Goal: Information Seeking & Learning: Compare options

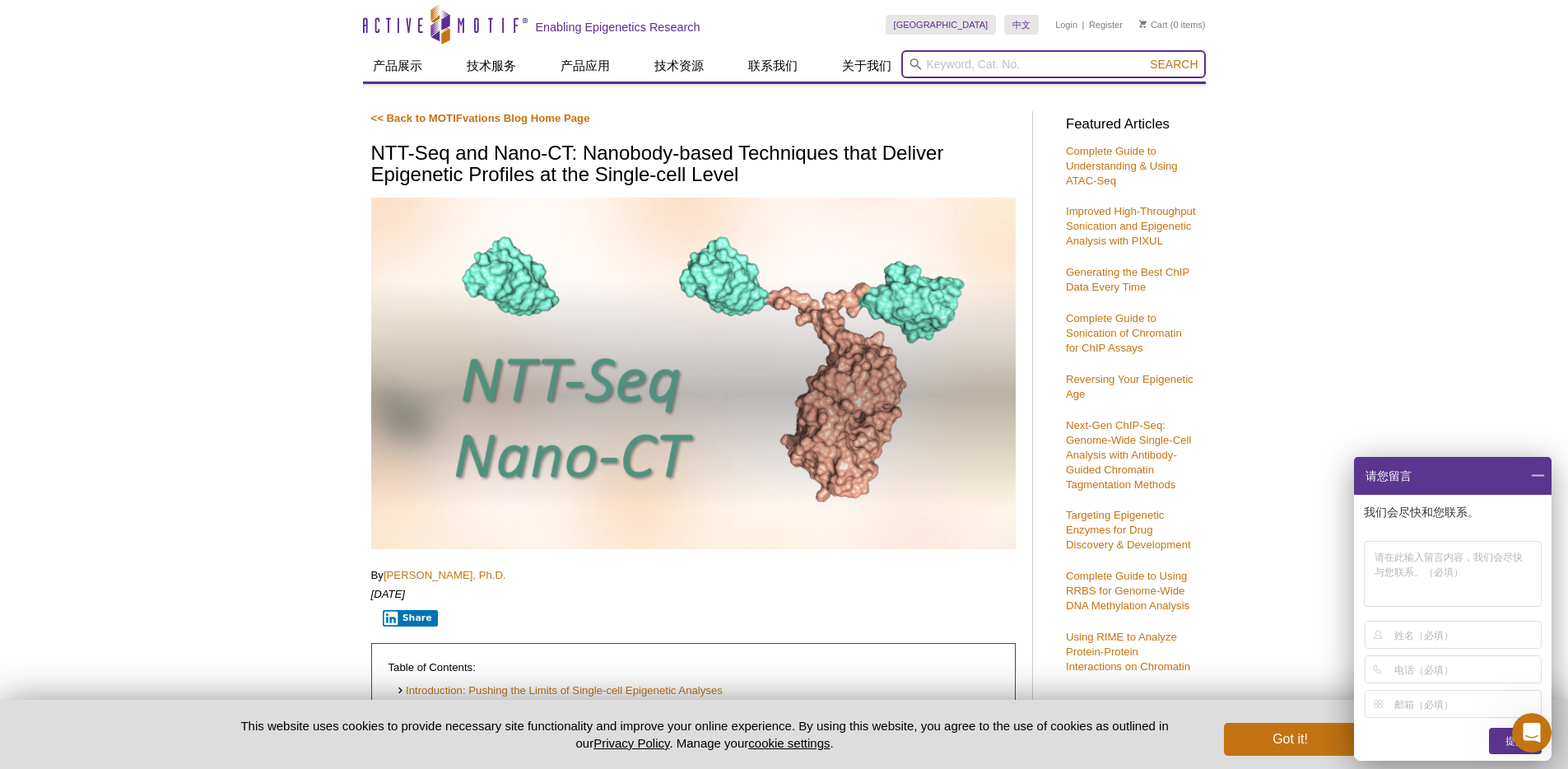
click at [981, 50] on input "search" at bounding box center [1054, 64] width 304 height 28
paste input "H3K36me3"
type input "H3K36me3"
click at [1145, 57] on button "Search" at bounding box center [1174, 64] width 57 height 15
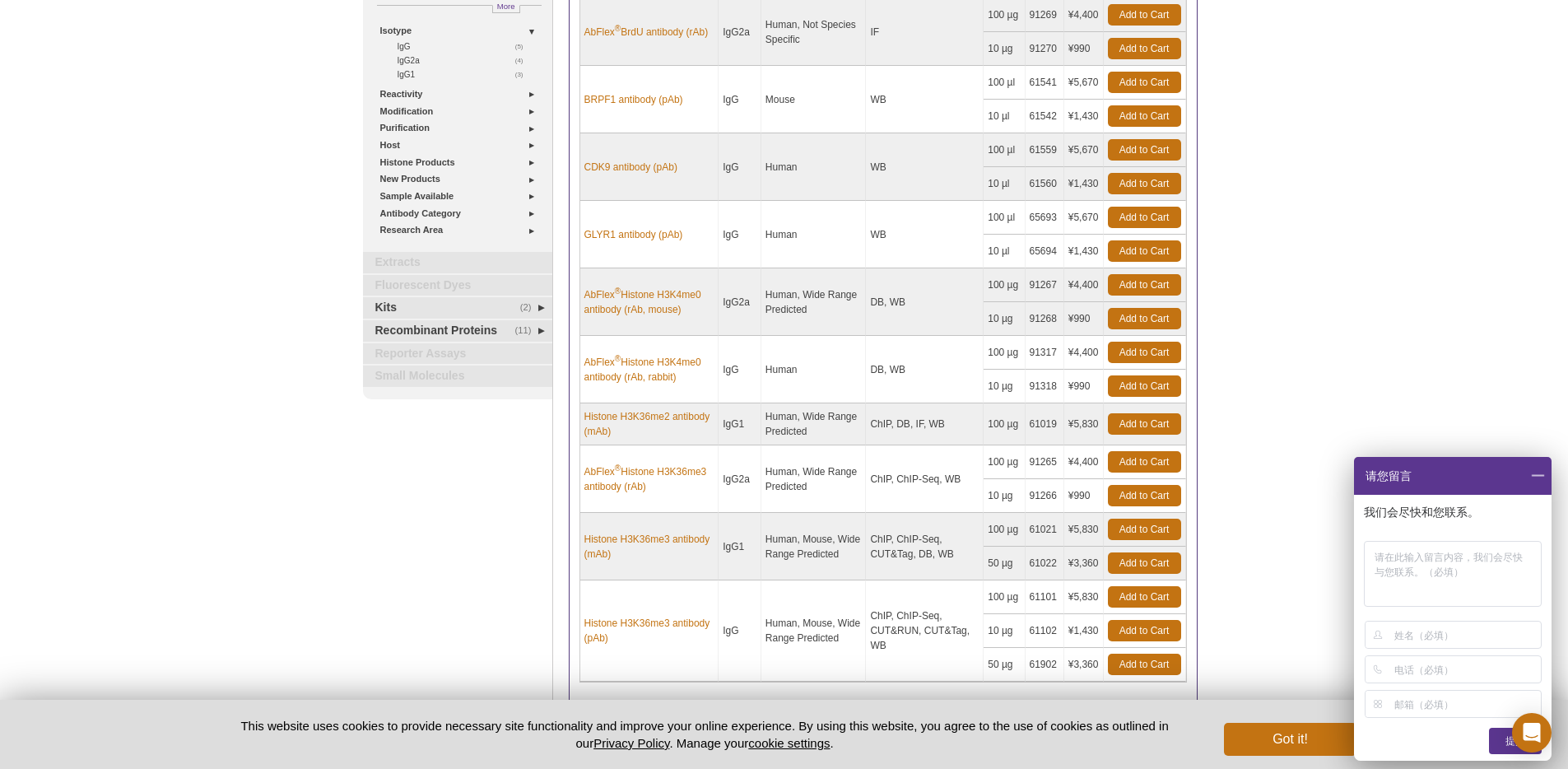
scroll to position [300, 0]
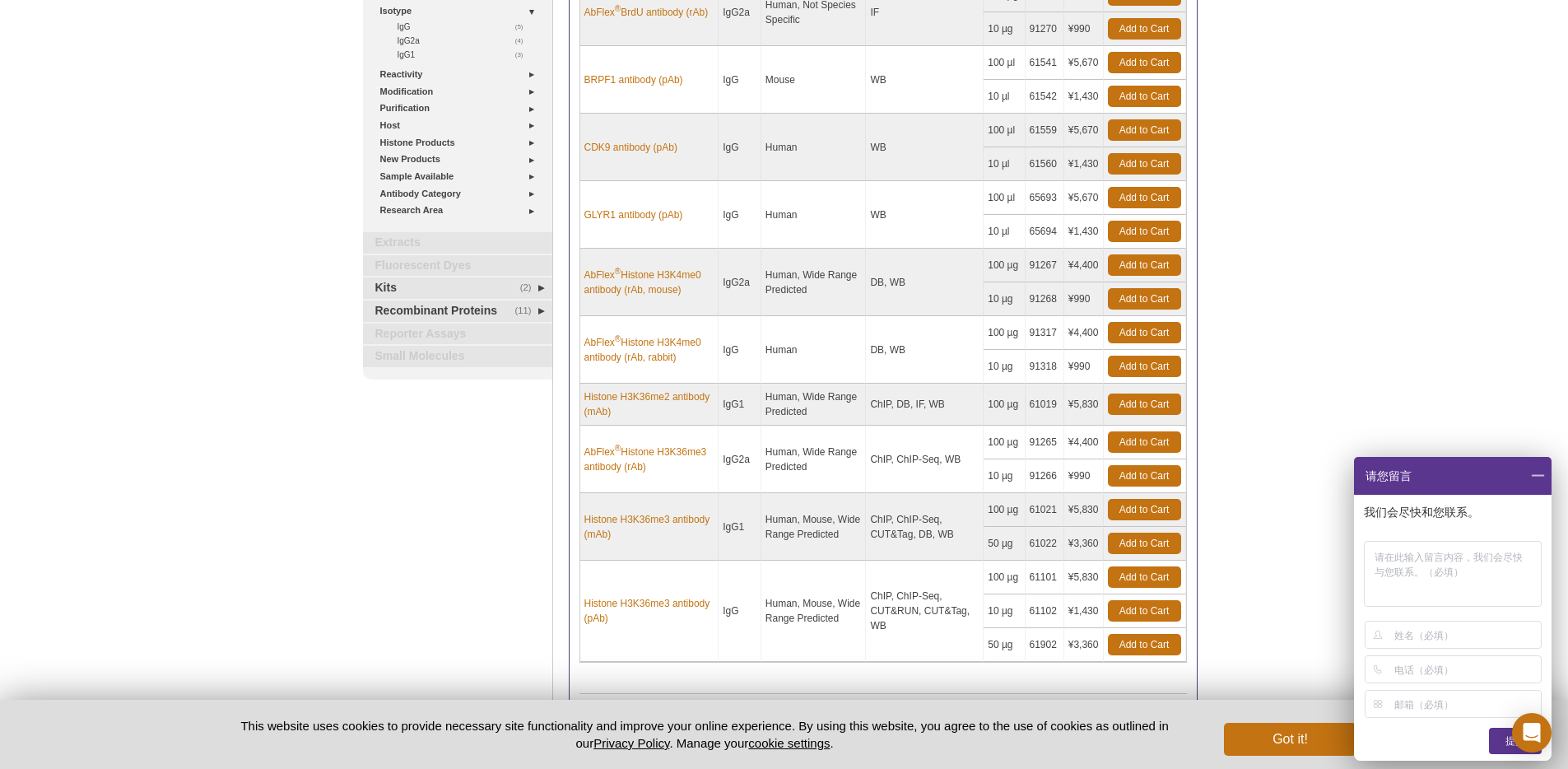
click at [809, 538] on td "Human, Mouse, Wide Range Predicted" at bounding box center [814, 527] width 106 height 67
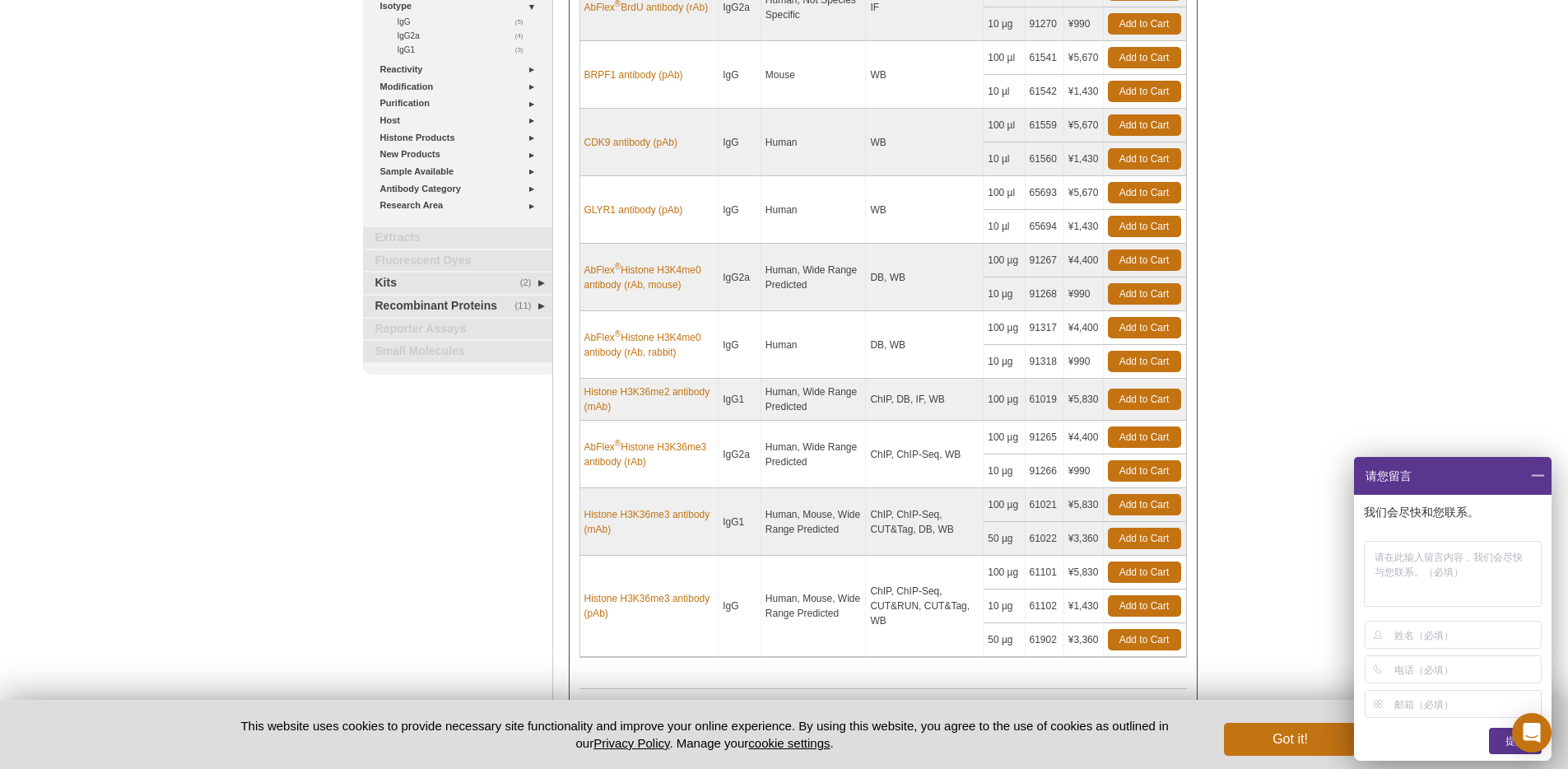
scroll to position [306, 0]
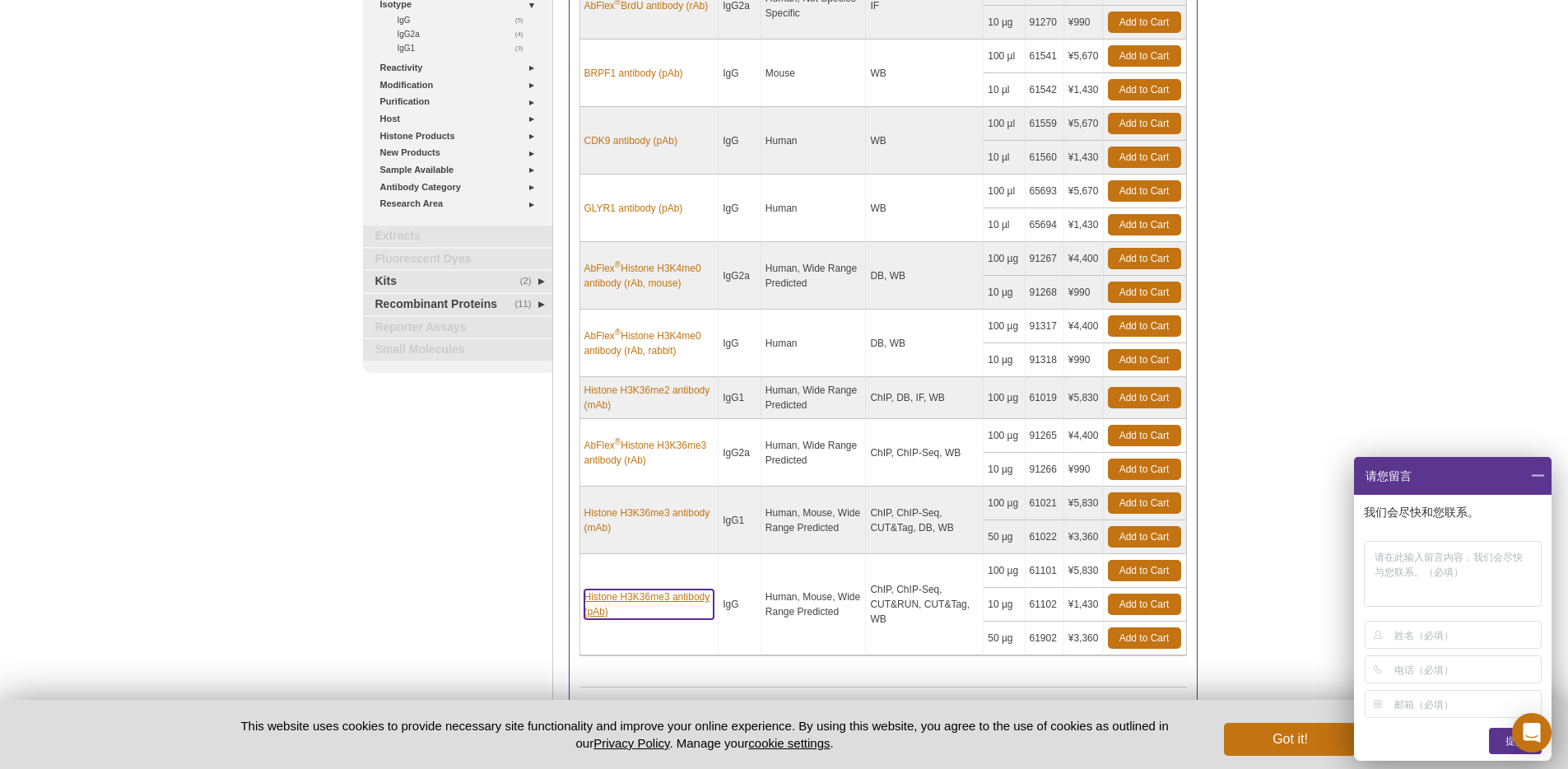
click at [660, 598] on link "Histone H3K36me3 antibody (pAb)" at bounding box center [650, 605] width 130 height 30
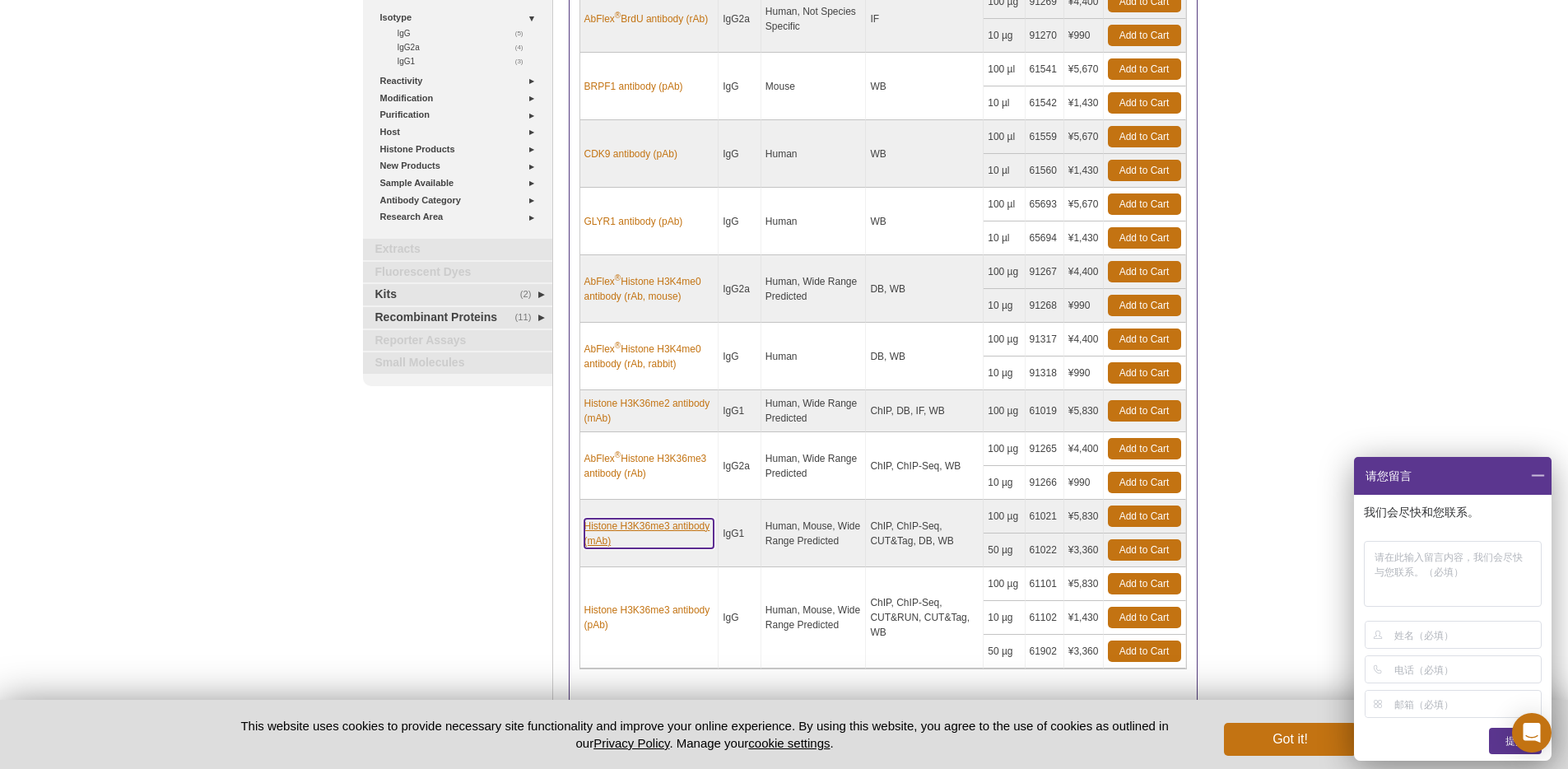
click at [623, 539] on link "Histone H3K36me3 antibody (mAb)" at bounding box center [650, 533] width 130 height 30
click at [205, 302] on div "Active Motif Logo Enabling Epigenetics Research 0 Search Skip to content Active…" at bounding box center [784, 329] width 1568 height 1243
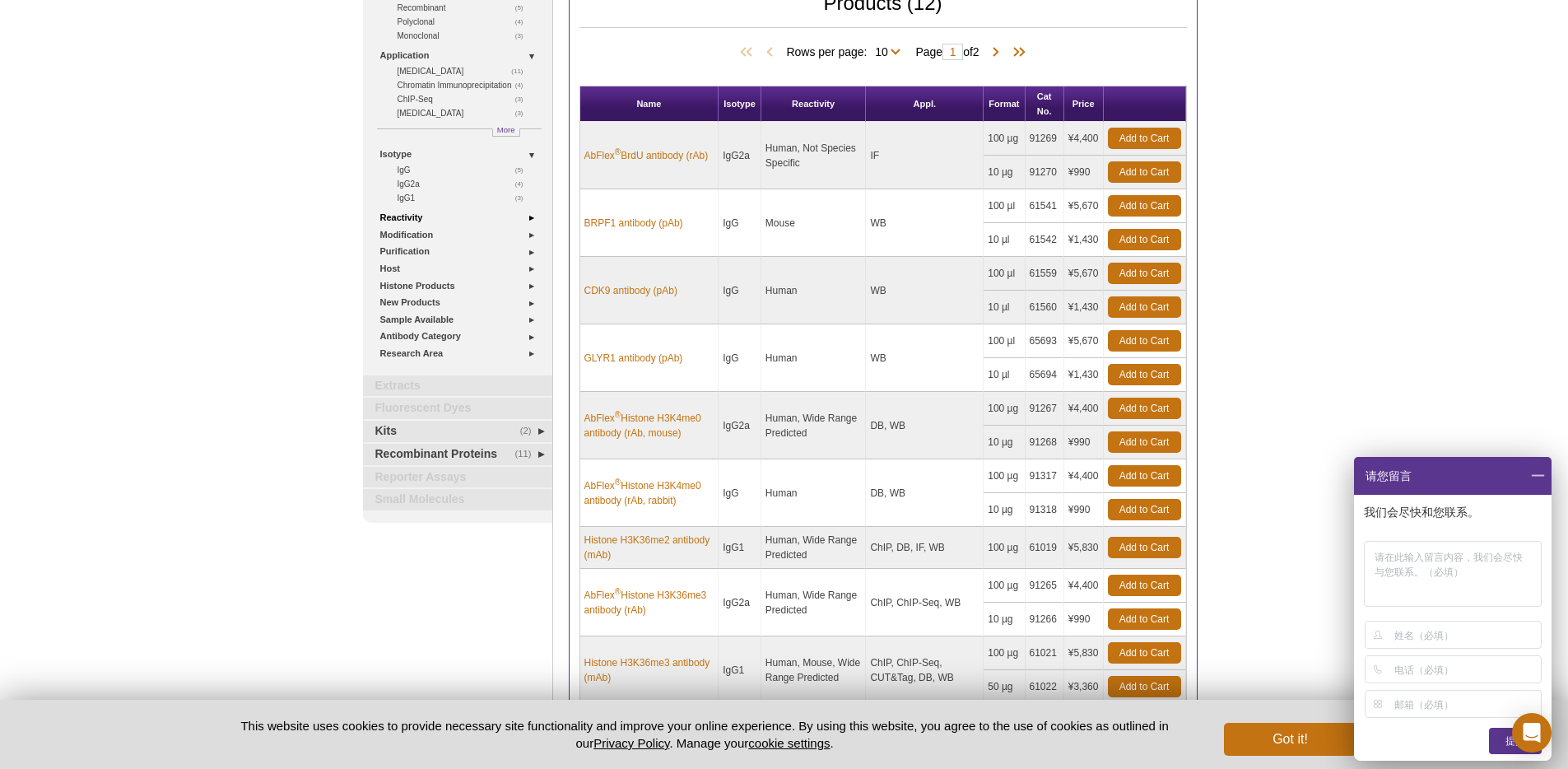
scroll to position [158, 0]
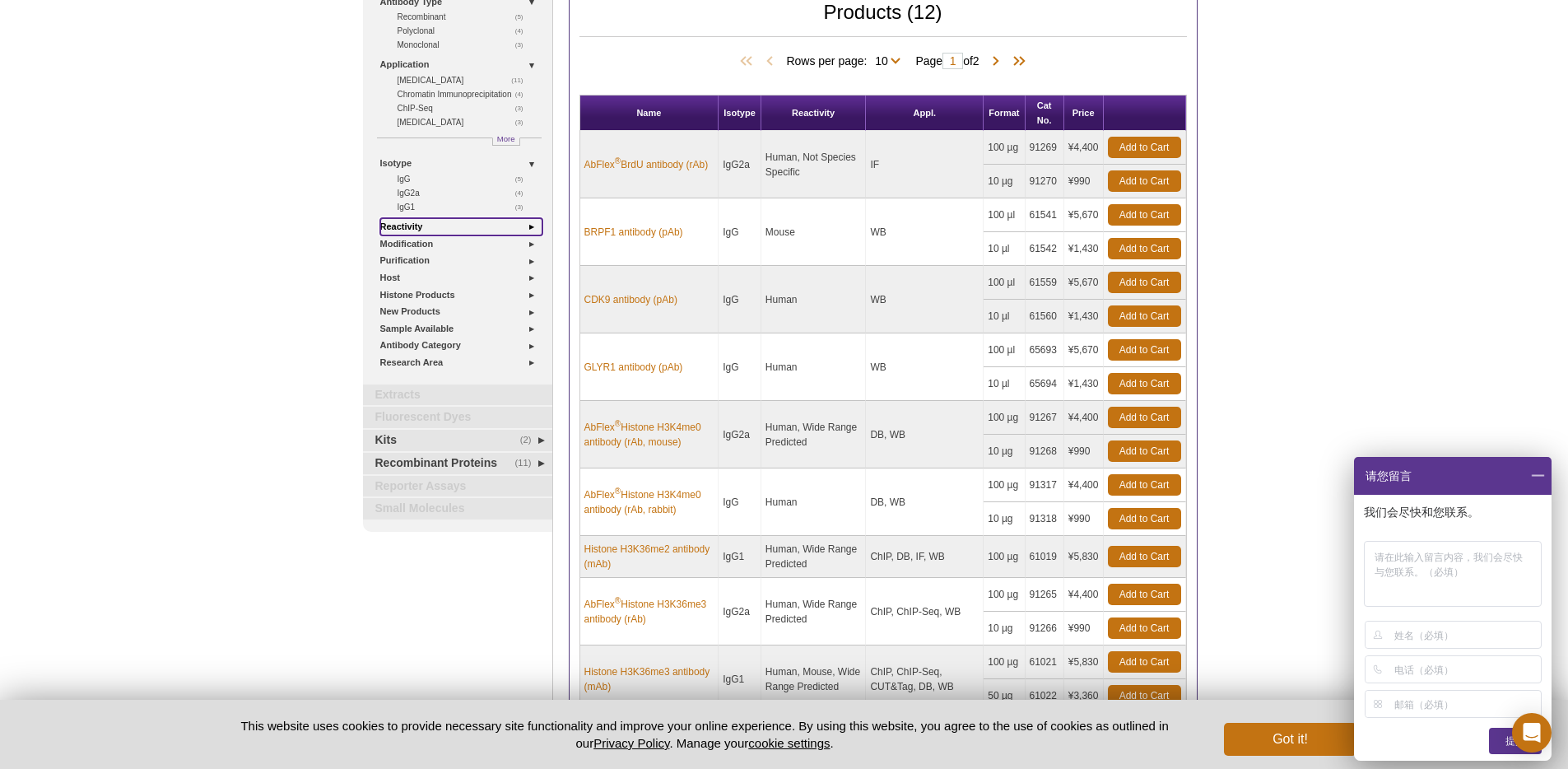
click at [448, 218] on link "Reactivity" at bounding box center [461, 226] width 162 height 17
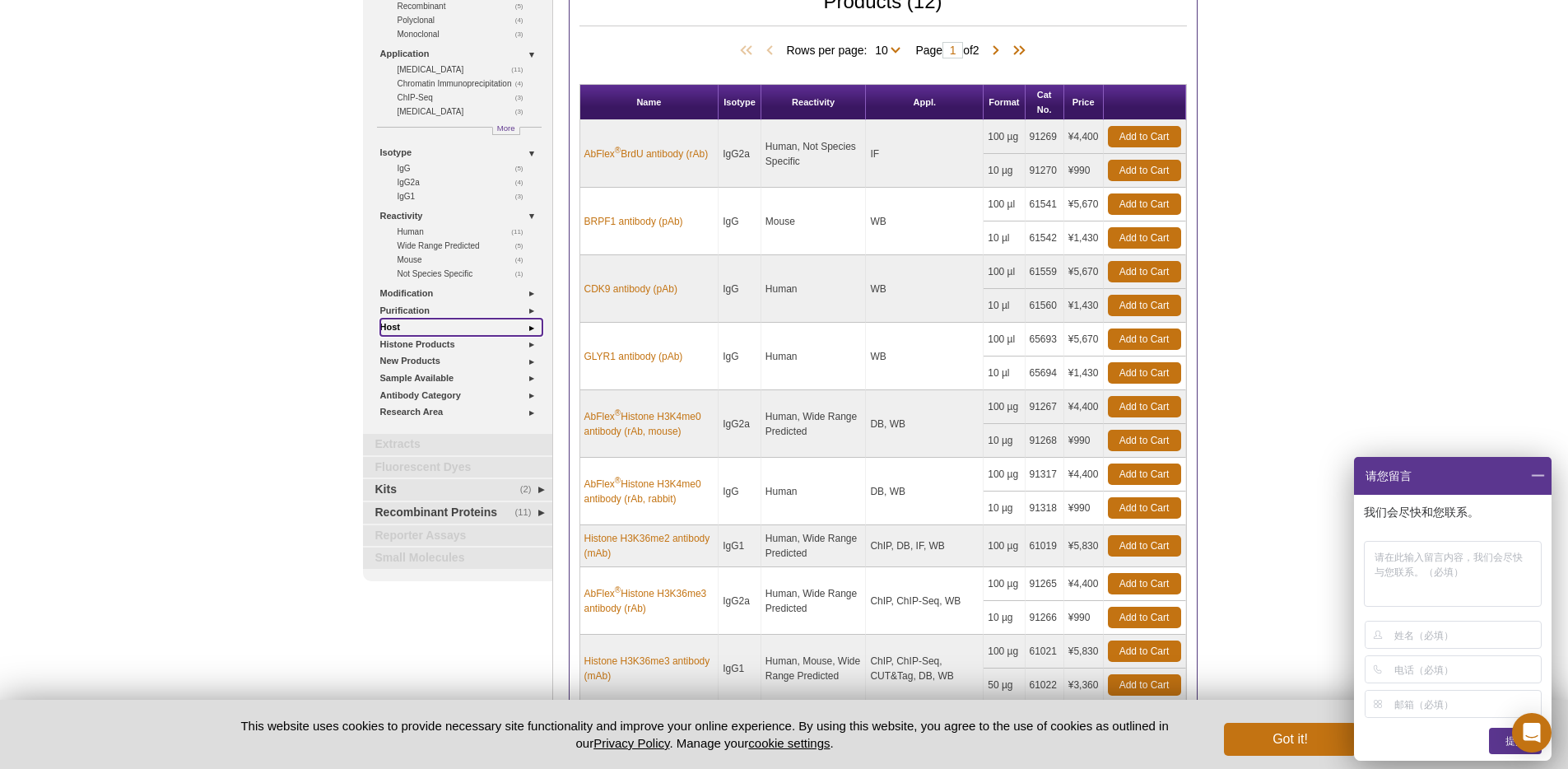
click at [438, 327] on link "Host" at bounding box center [461, 327] width 162 height 17
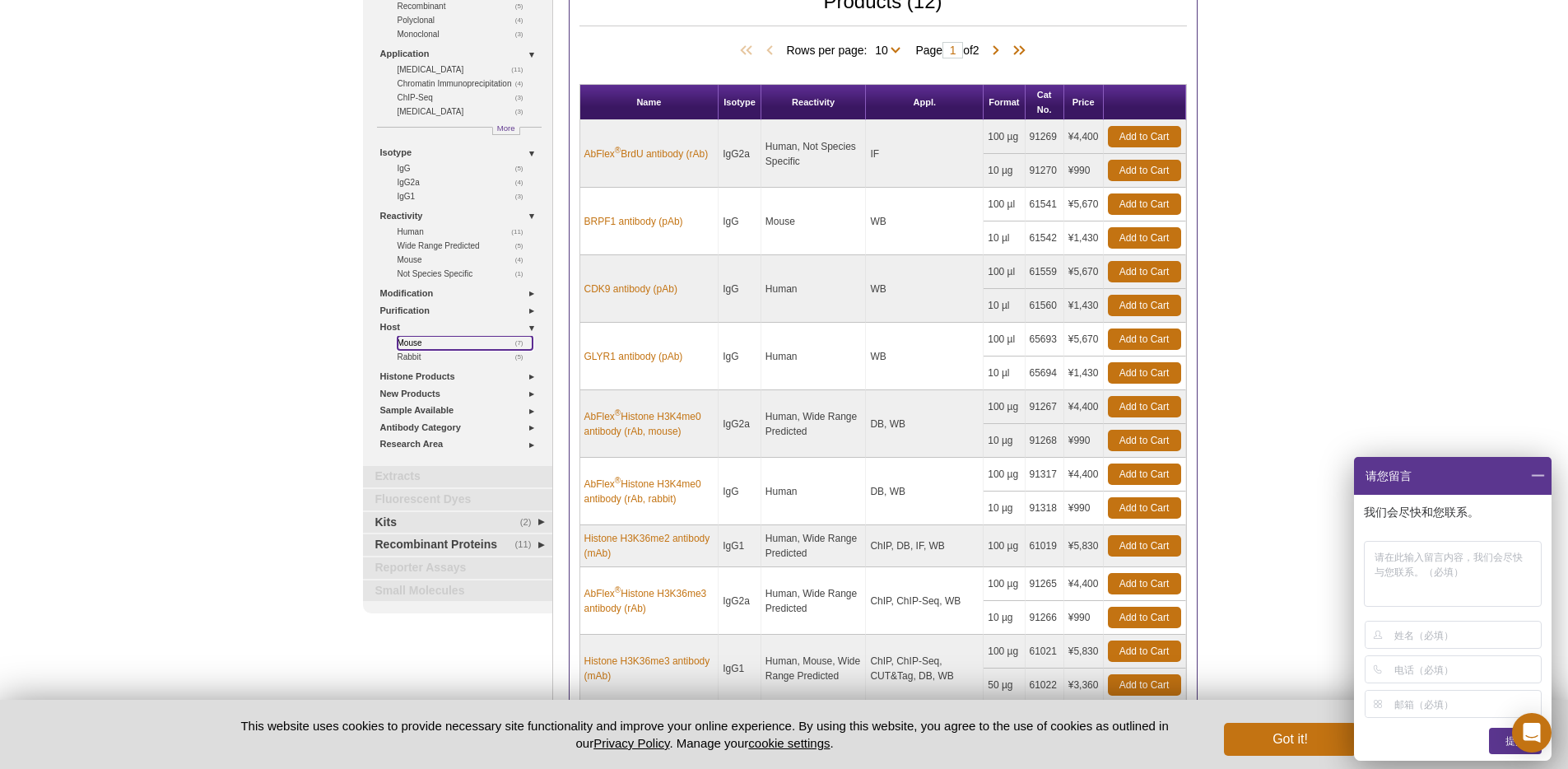
click at [413, 342] on link "(7) Mouse" at bounding box center [465, 343] width 135 height 14
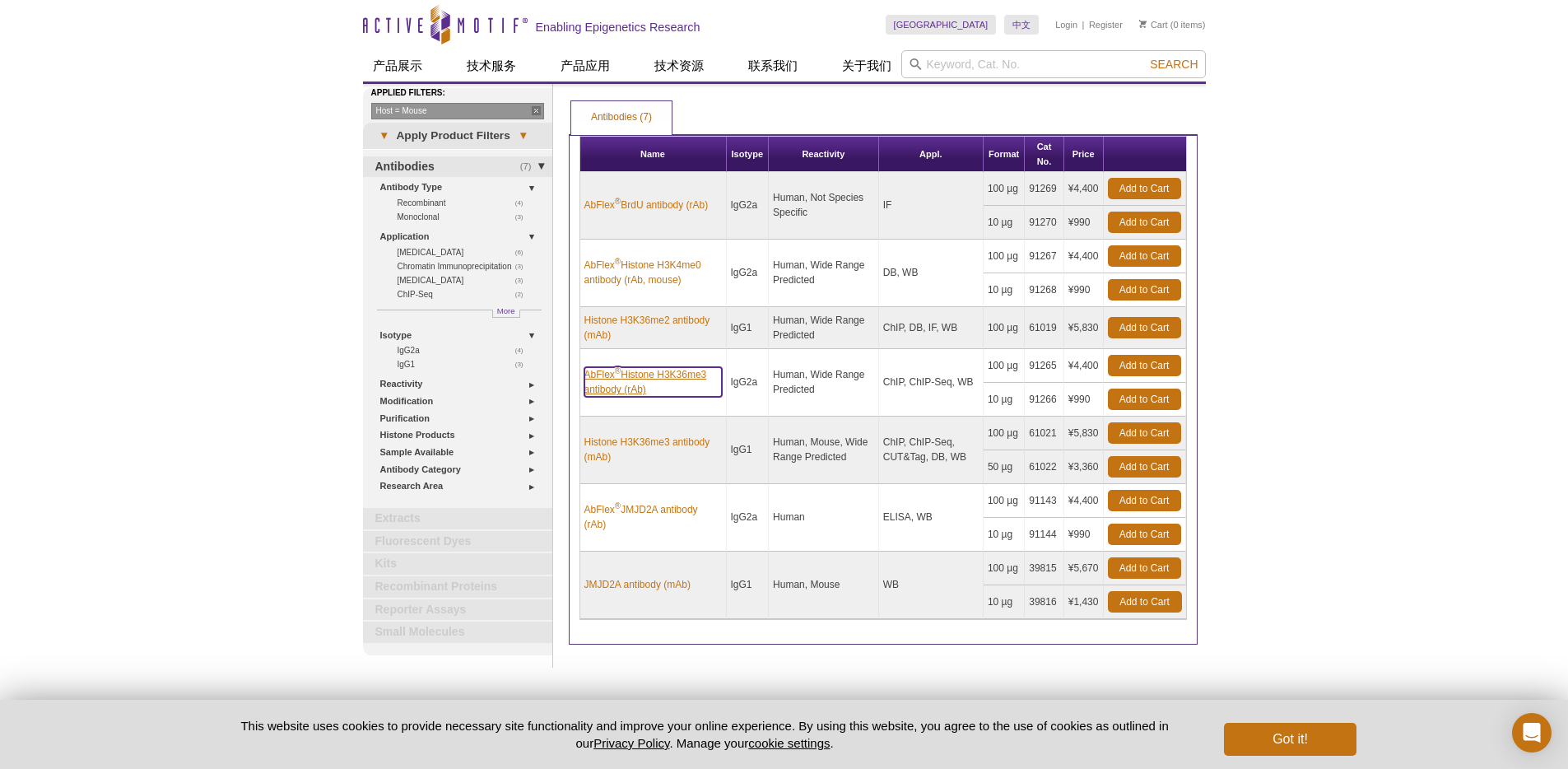
click at [680, 383] on link "AbFlex ® Histone H3K36me3 antibody (rAb)" at bounding box center [653, 382] width 137 height 30
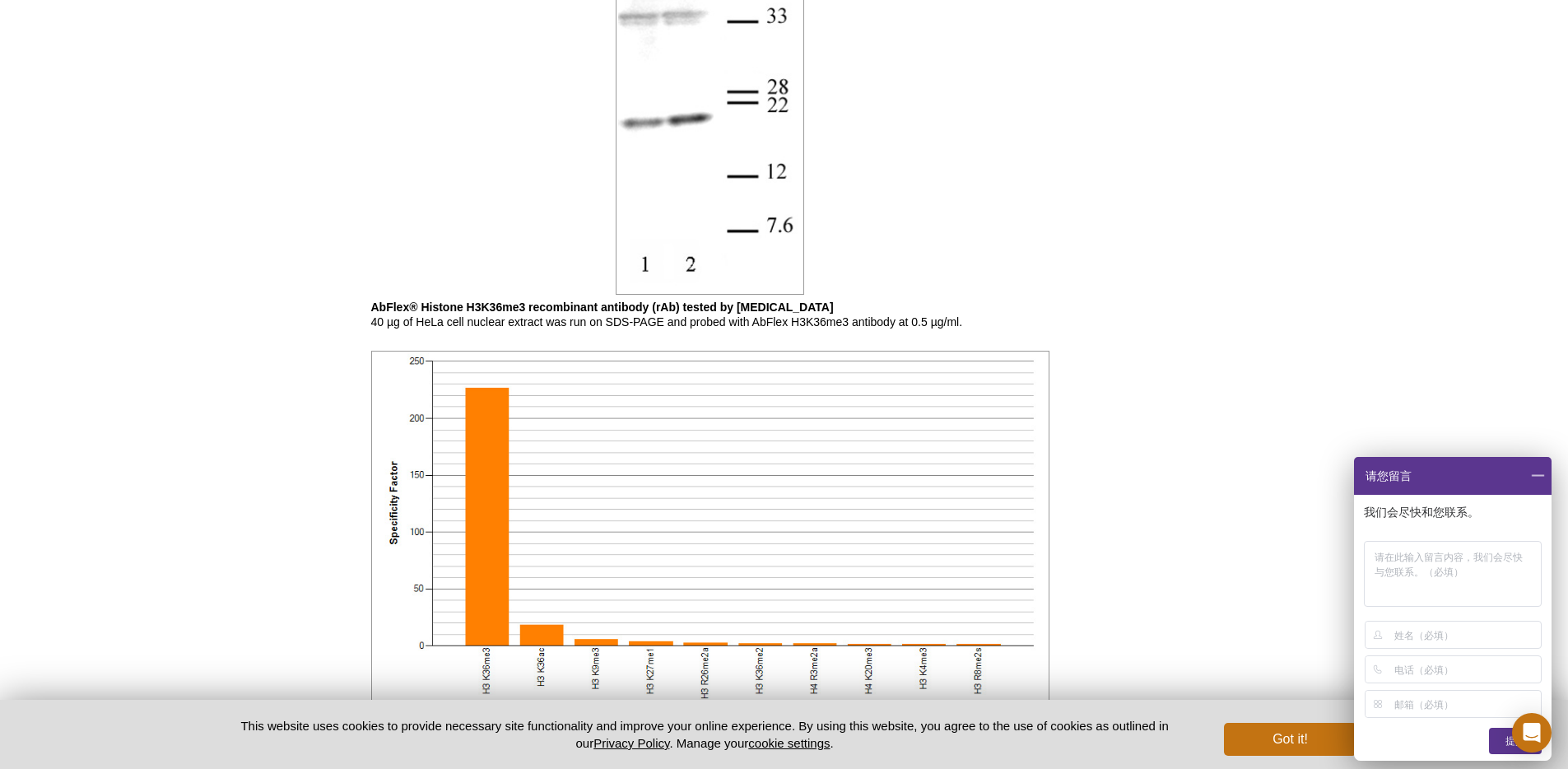
scroll to position [1328, 0]
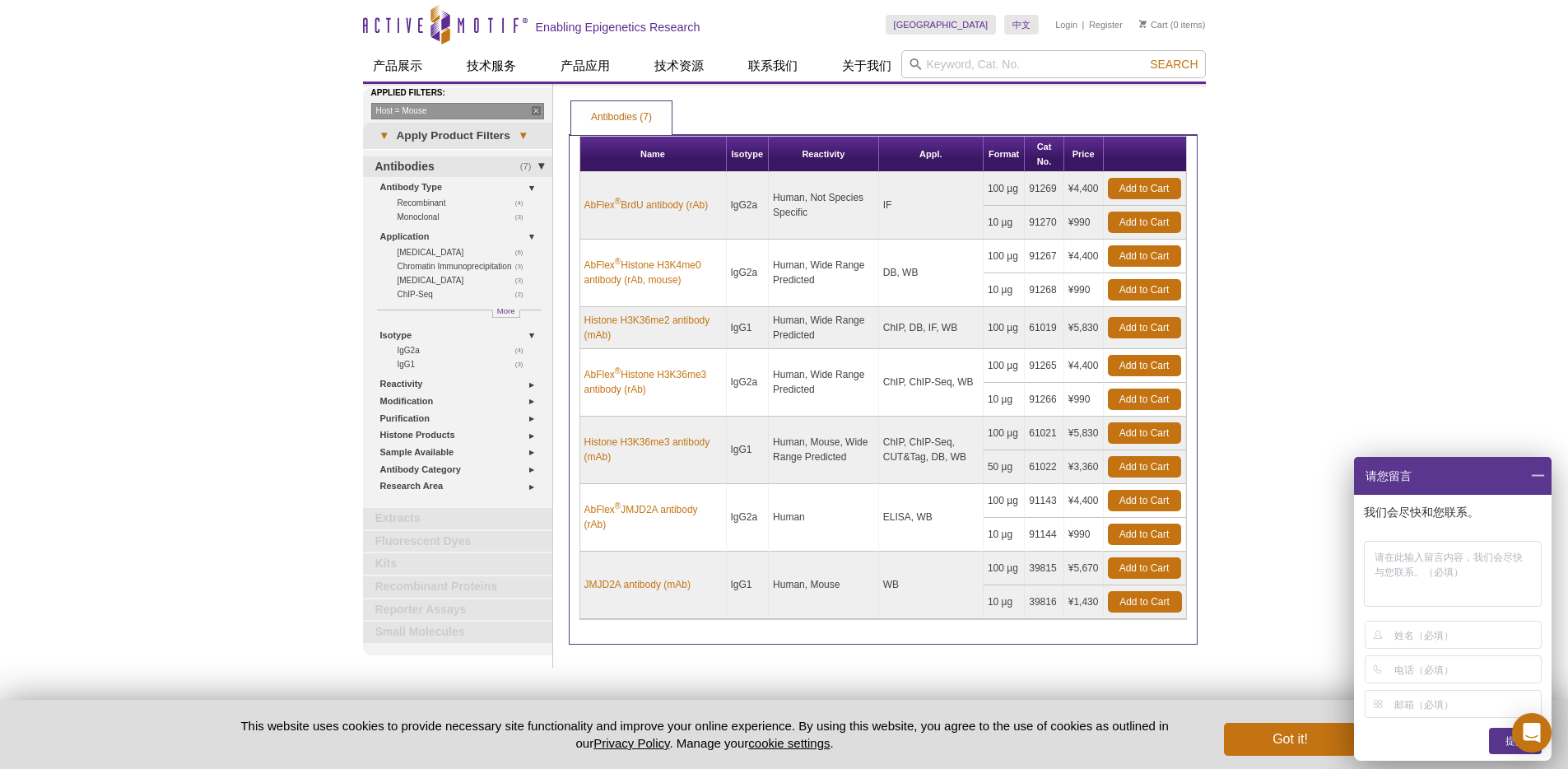
click at [205, 300] on div "Active Motif Logo Enabling Epigenetics Research 0 Search Skip to content Active…" at bounding box center [784, 424] width 1568 height 849
click at [905, 462] on td "ChIP, ChIP-Seq, CUT&Tag, DB, WB" at bounding box center [932, 450] width 105 height 67
click at [670, 449] on link "Histone H3K36me3 antibody (mAb)" at bounding box center [653, 450] width 137 height 30
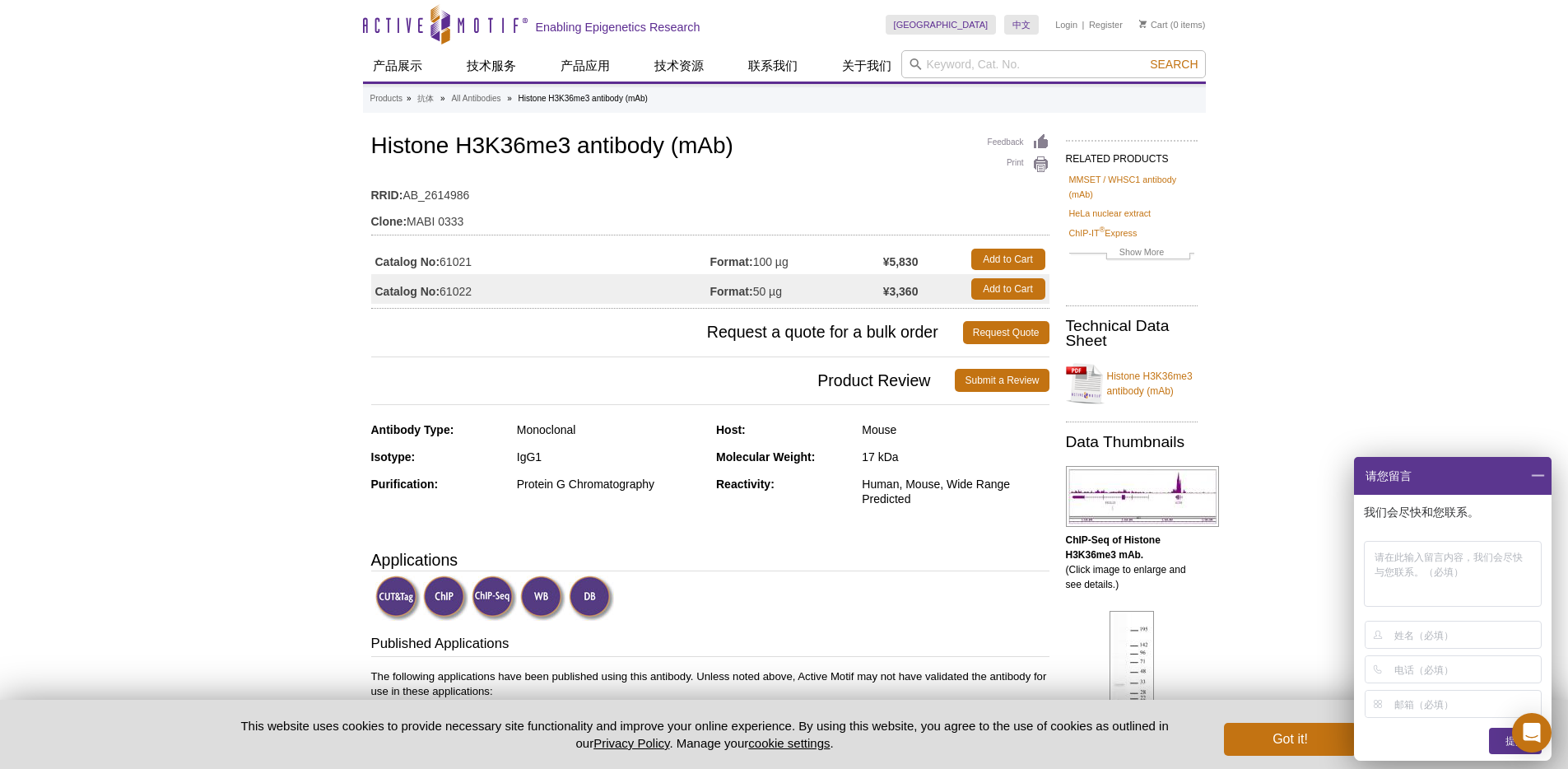
click at [501, 290] on td "Catalog No: 61022" at bounding box center [541, 290] width 339 height 30
click at [462, 290] on td "Catalog No: 61022" at bounding box center [541, 290] width 339 height 30
copy td "61022"
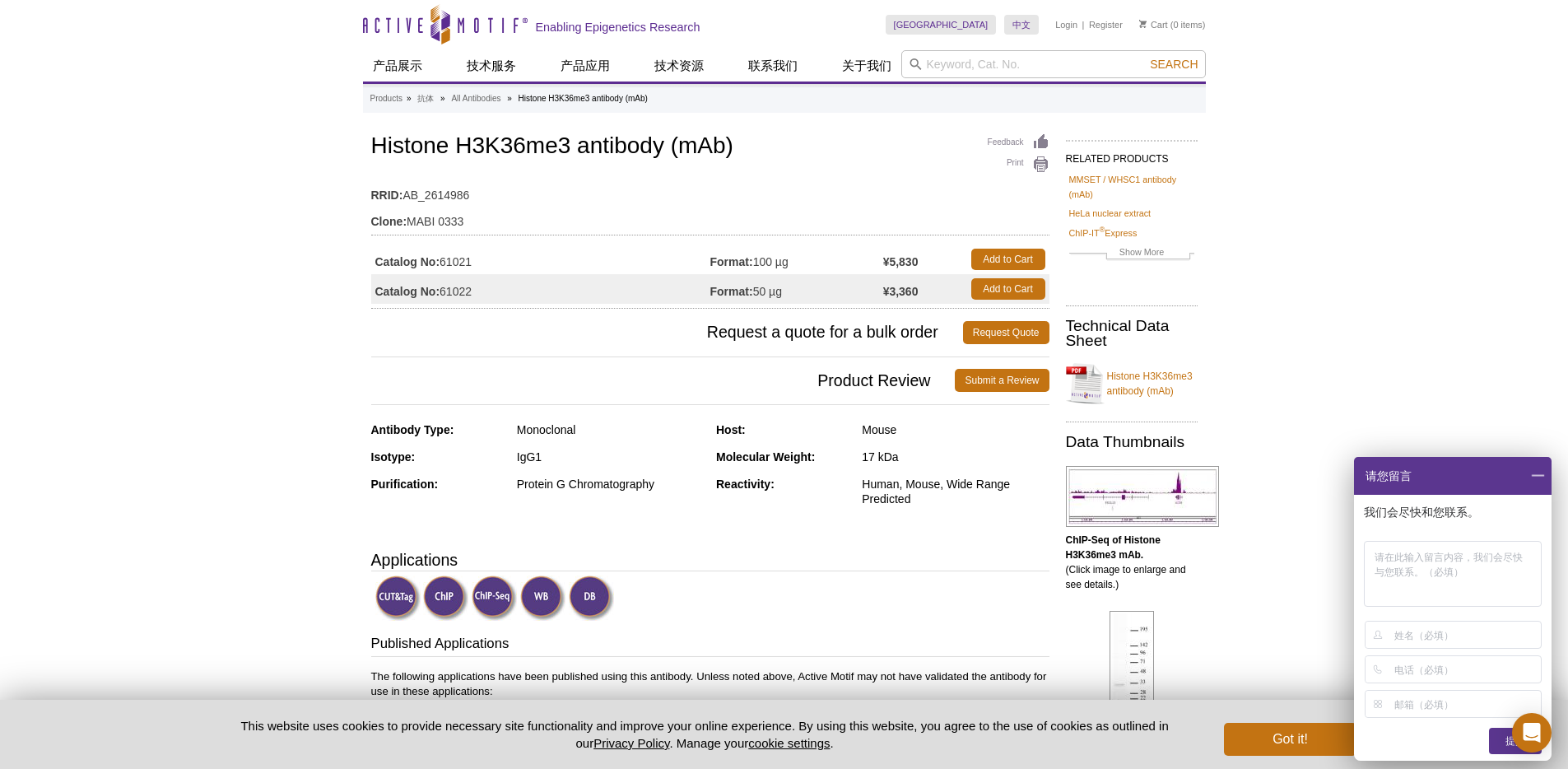
click at [458, 268] on td "Catalog No: 61021" at bounding box center [541, 260] width 339 height 30
copy td "61021"
click at [459, 260] on td "Catalog No: 61021" at bounding box center [541, 260] width 339 height 30
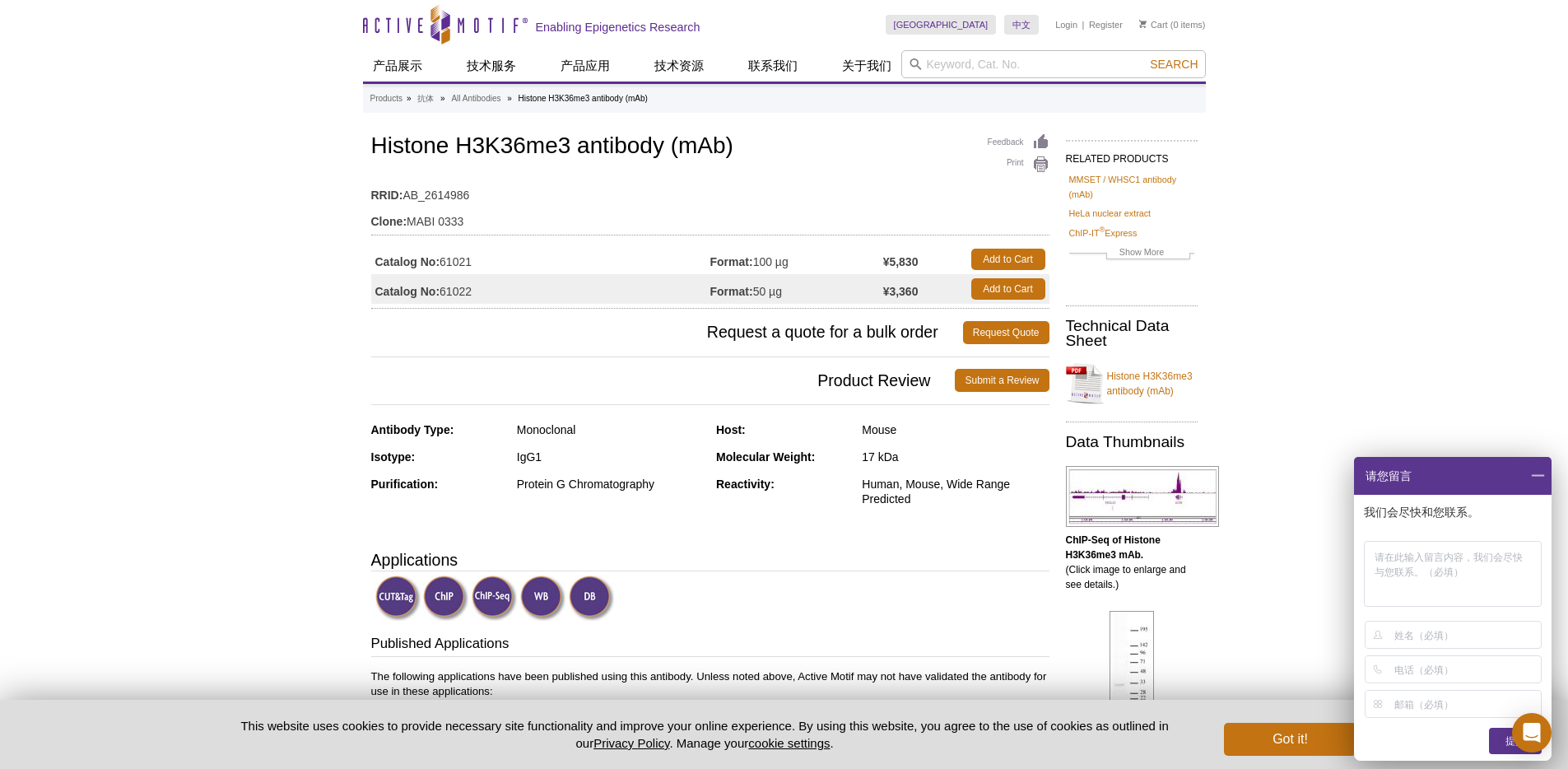
drag, startPoint x: 841, startPoint y: 202, endPoint x: 1002, endPoint y: 75, distance: 205.1
click at [841, 202] on td "RRID: AB_2614986" at bounding box center [710, 191] width 678 height 27
click at [1012, 50] on input "search" at bounding box center [1054, 64] width 304 height 28
paste input "H3K4me3"
type input "H3K4me3"
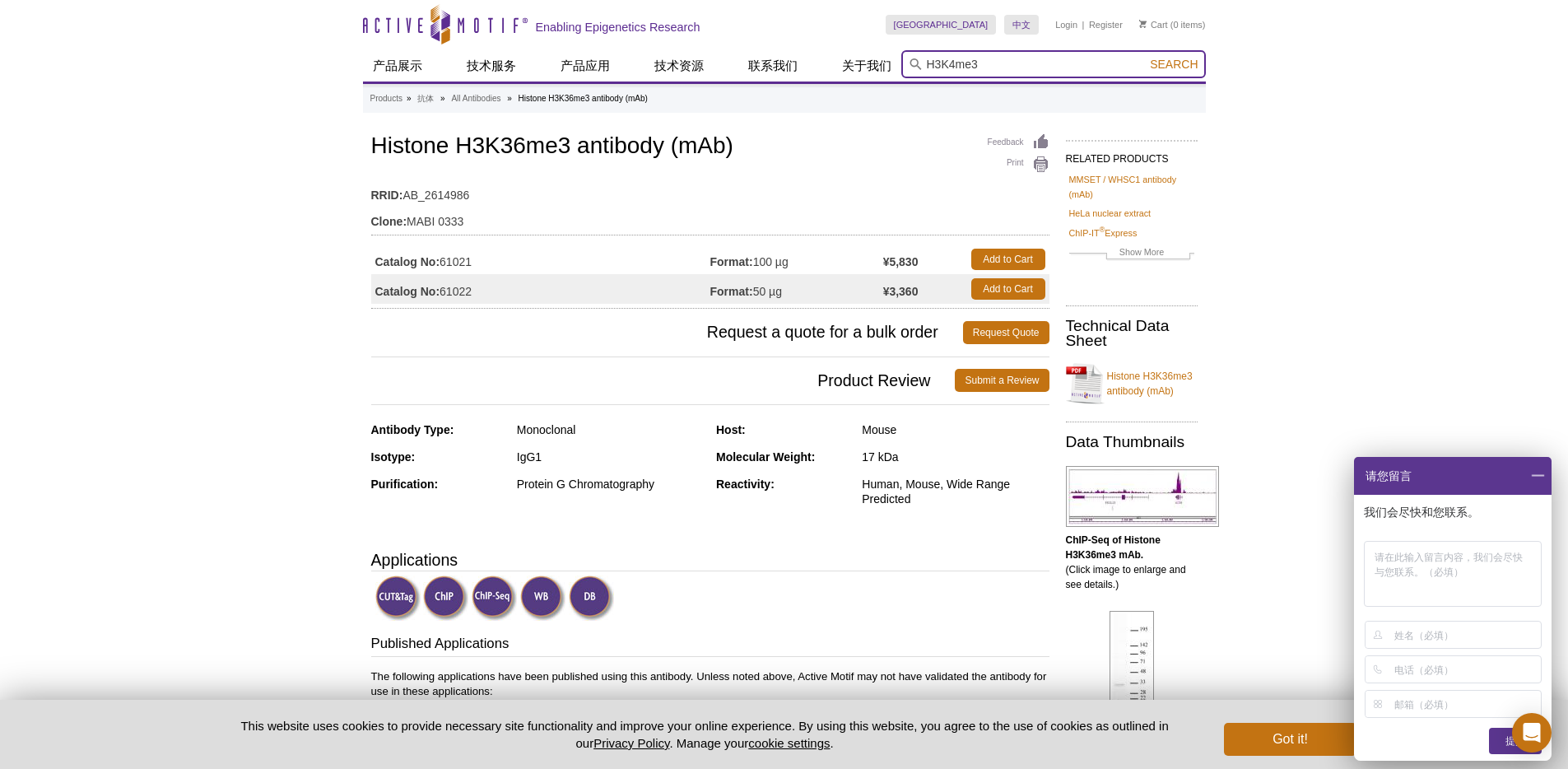
click at [1145, 57] on button "Search" at bounding box center [1174, 64] width 57 height 15
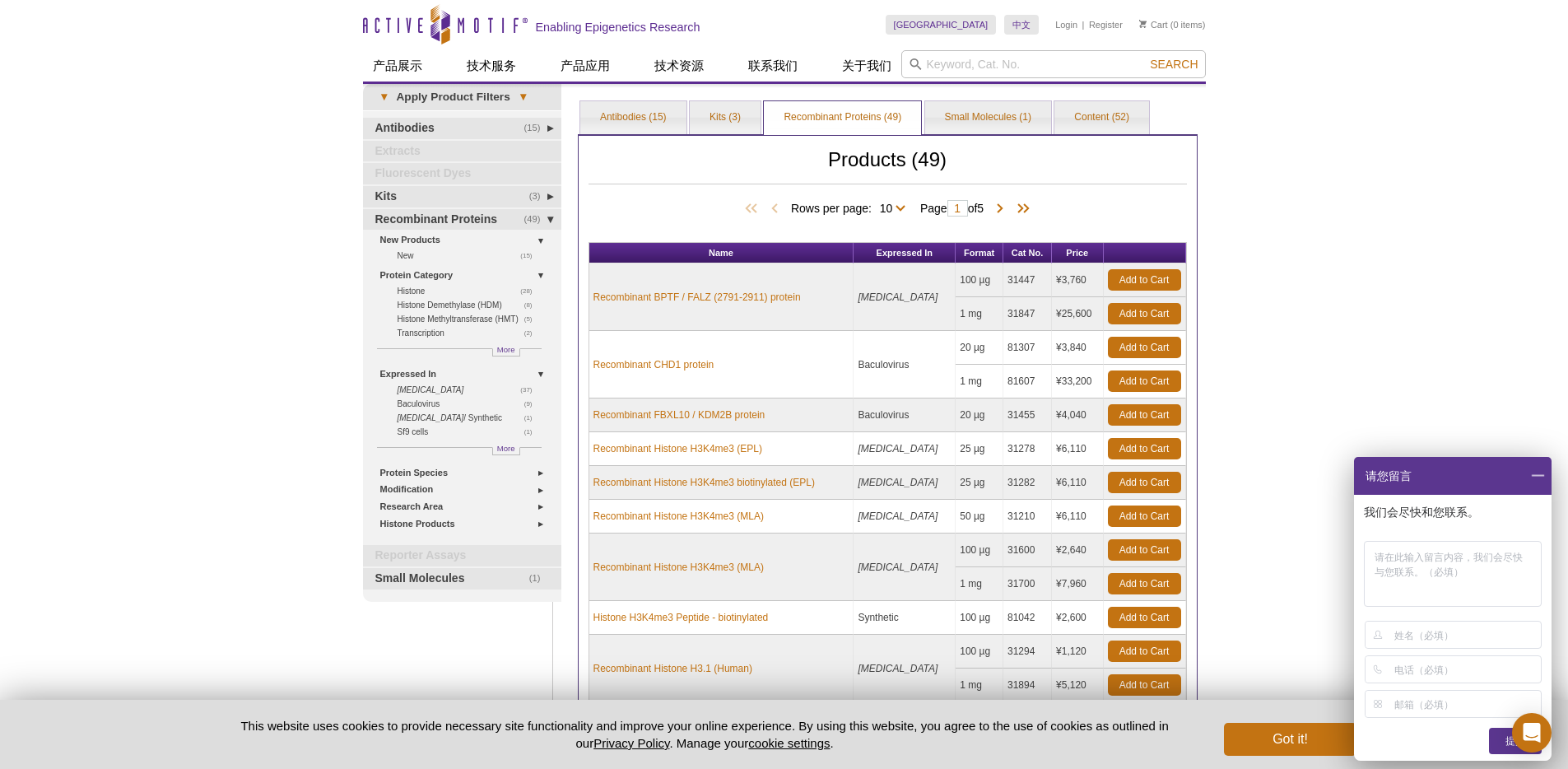
click at [257, 377] on div "Active Motif Logo Enabling Epigenetics Research 0 Search Skip to content Active…" at bounding box center [784, 526] width 1568 height 1052
click at [410, 474] on link "Protein Species" at bounding box center [466, 473] width 171 height 17
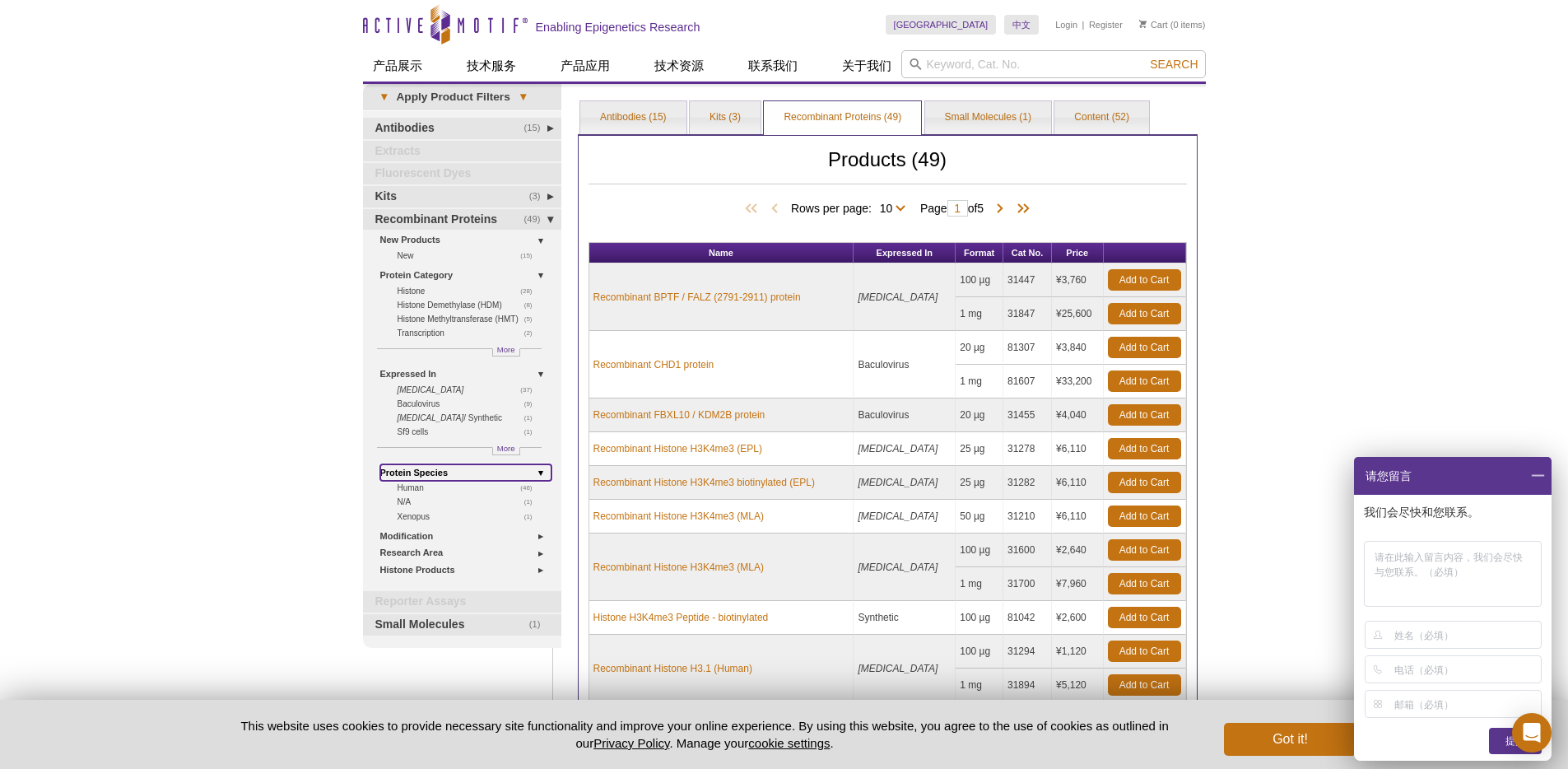
click at [410, 474] on link "Protein Species" at bounding box center [466, 473] width 171 height 17
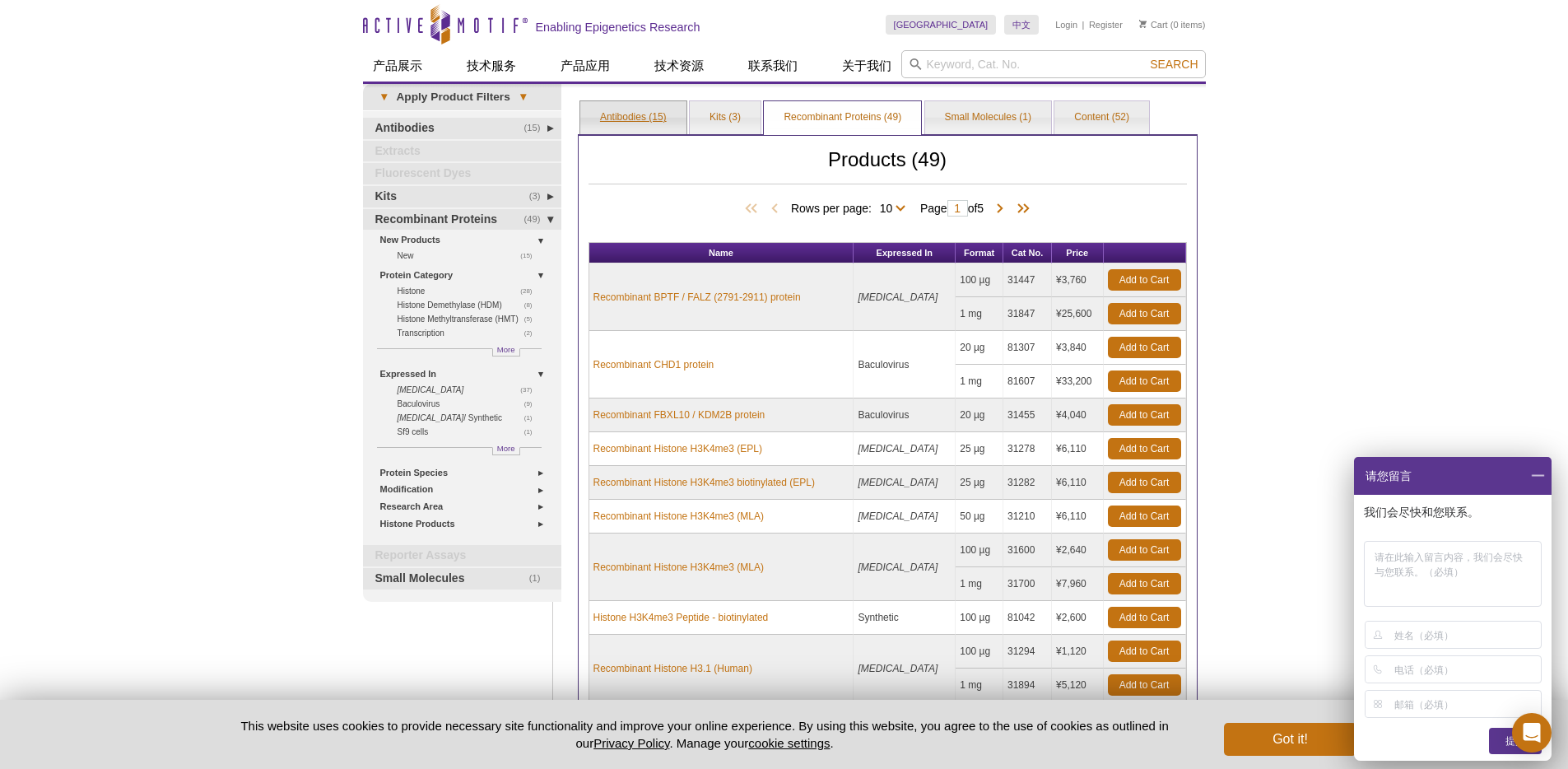
click at [641, 117] on link "Antibodies (15)" at bounding box center [634, 118] width 106 height 33
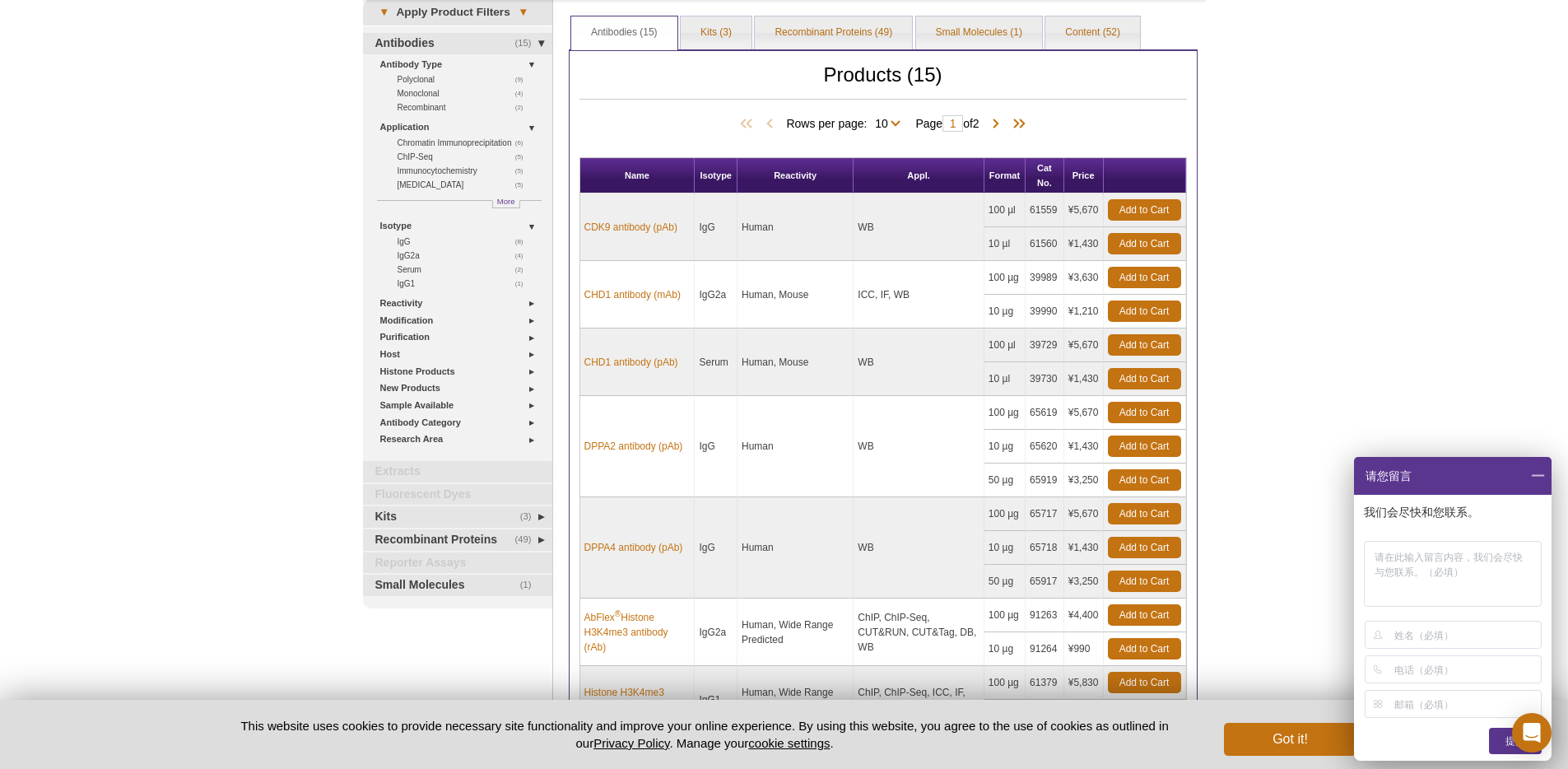
scroll to position [85, 0]
click at [395, 357] on link "Host" at bounding box center [461, 355] width 162 height 17
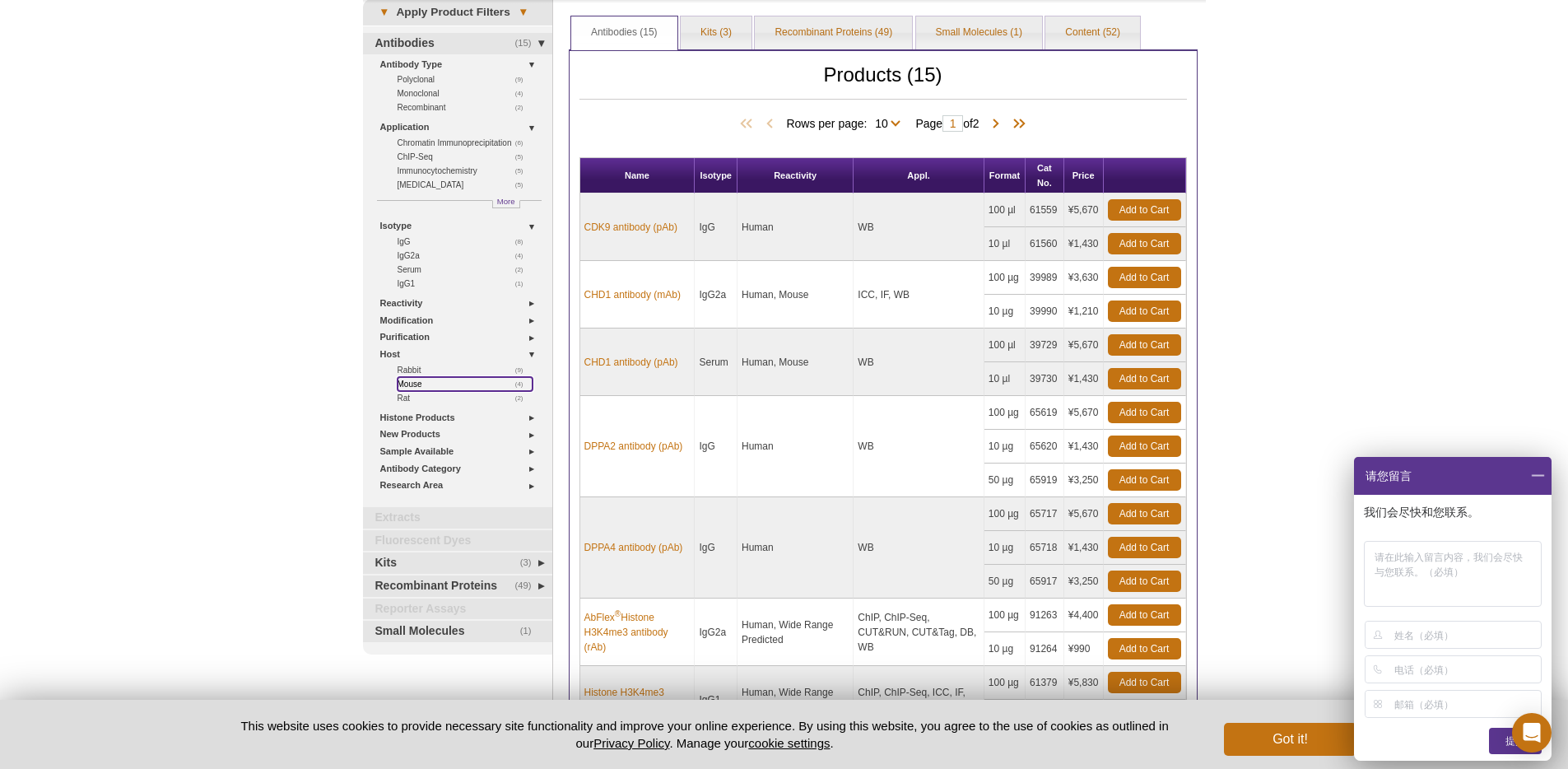
click at [404, 381] on link "(4) Mouse" at bounding box center [465, 384] width 135 height 14
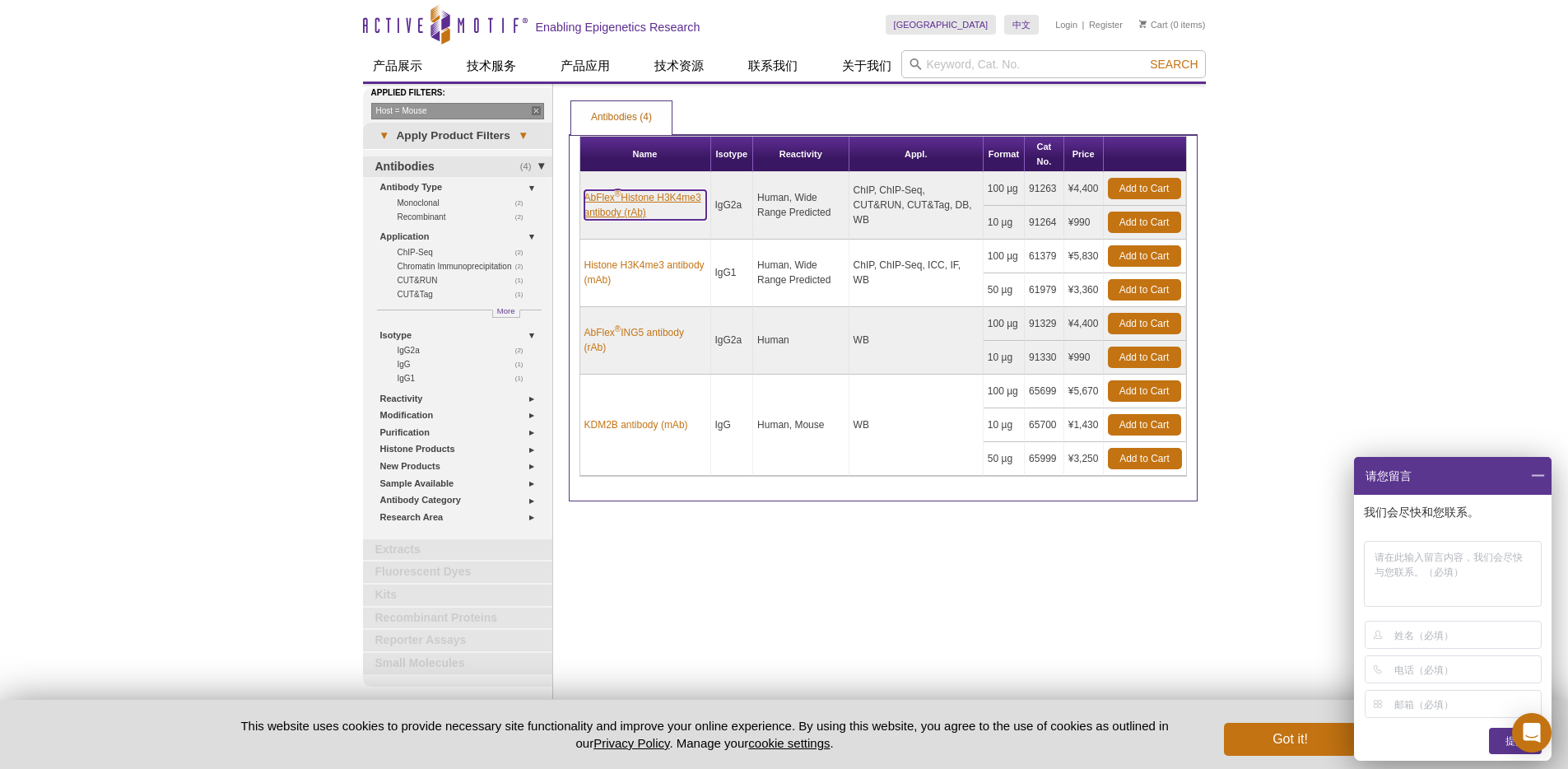
click at [640, 214] on link "AbFlex ® Histone H3K4me3 antibody (rAb)" at bounding box center [646, 206] width 121 height 30
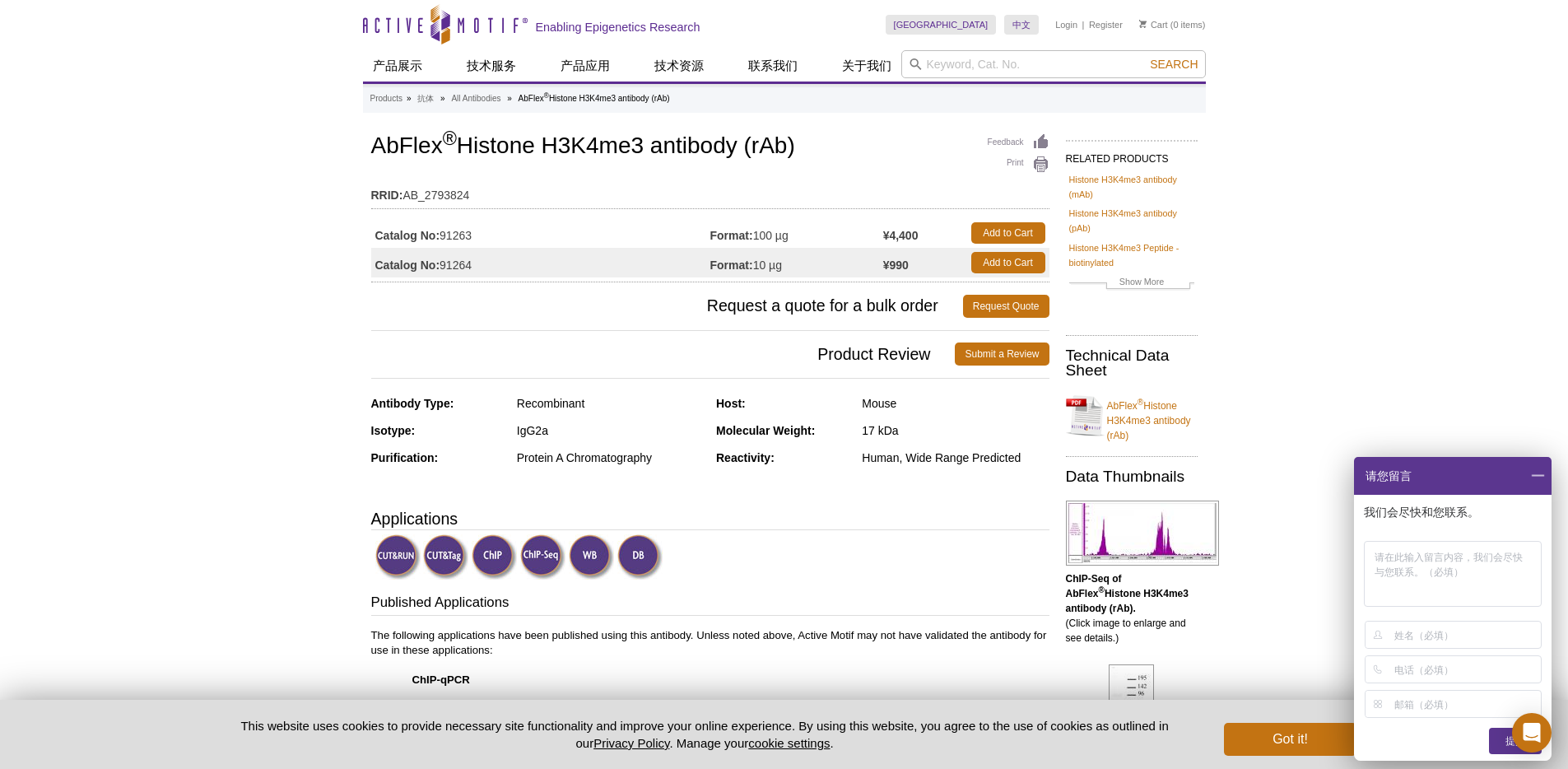
click at [457, 237] on td "Catalog No: 91263" at bounding box center [541, 233] width 339 height 30
copy td "91263"
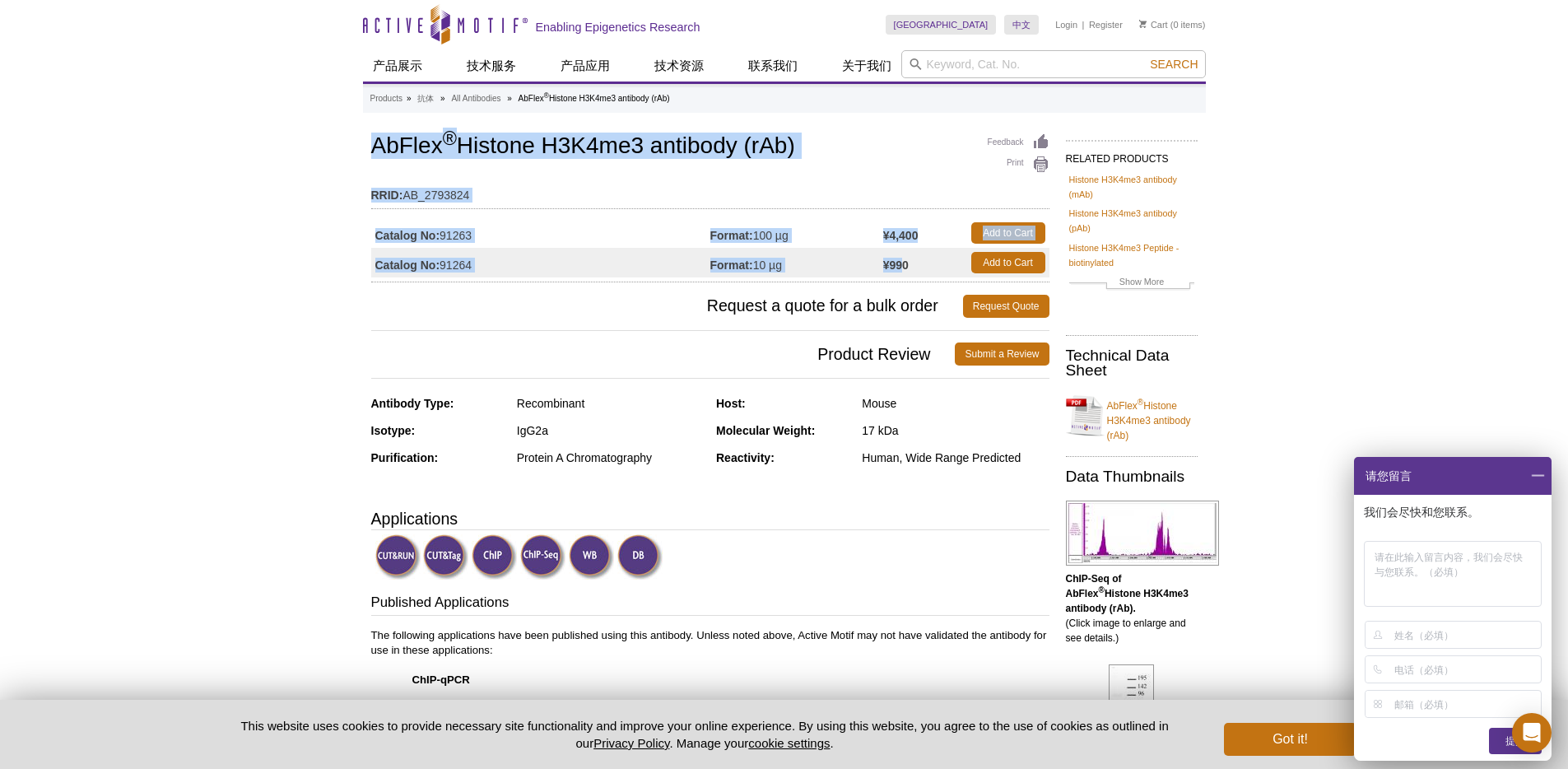
drag, startPoint x: 375, startPoint y: 141, endPoint x: 907, endPoint y: 265, distance: 546.3
click at [907, 265] on div "Feedback Print AbFlex ® Histone H3K4me3 antibody (rAb) RRID: AB_2793824 Catalog…" at bounding box center [710, 206] width 678 height 152
copy div "AbFlex ® Histone H3K4me3 antibody (rAb) RRID: AB_2793824 Catalog No: 91263 Form…"
drag, startPoint x: 907, startPoint y: 268, endPoint x: 329, endPoint y: 151, distance: 589.7
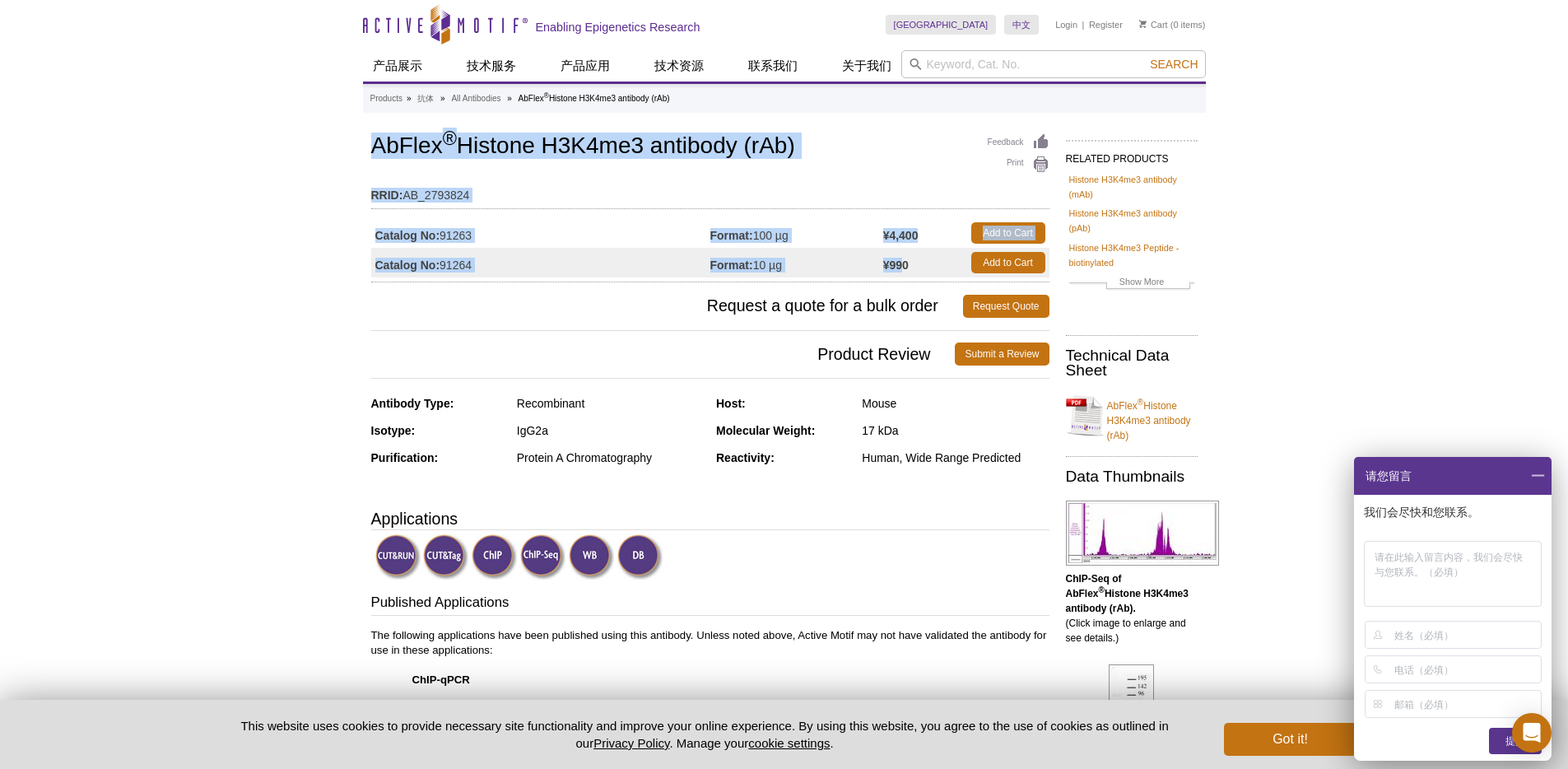
copy div "AbFlex ® Histone H3K4me3 antibody (rAb) RRID: AB_2793824 Catalog No: 91263 Form…"
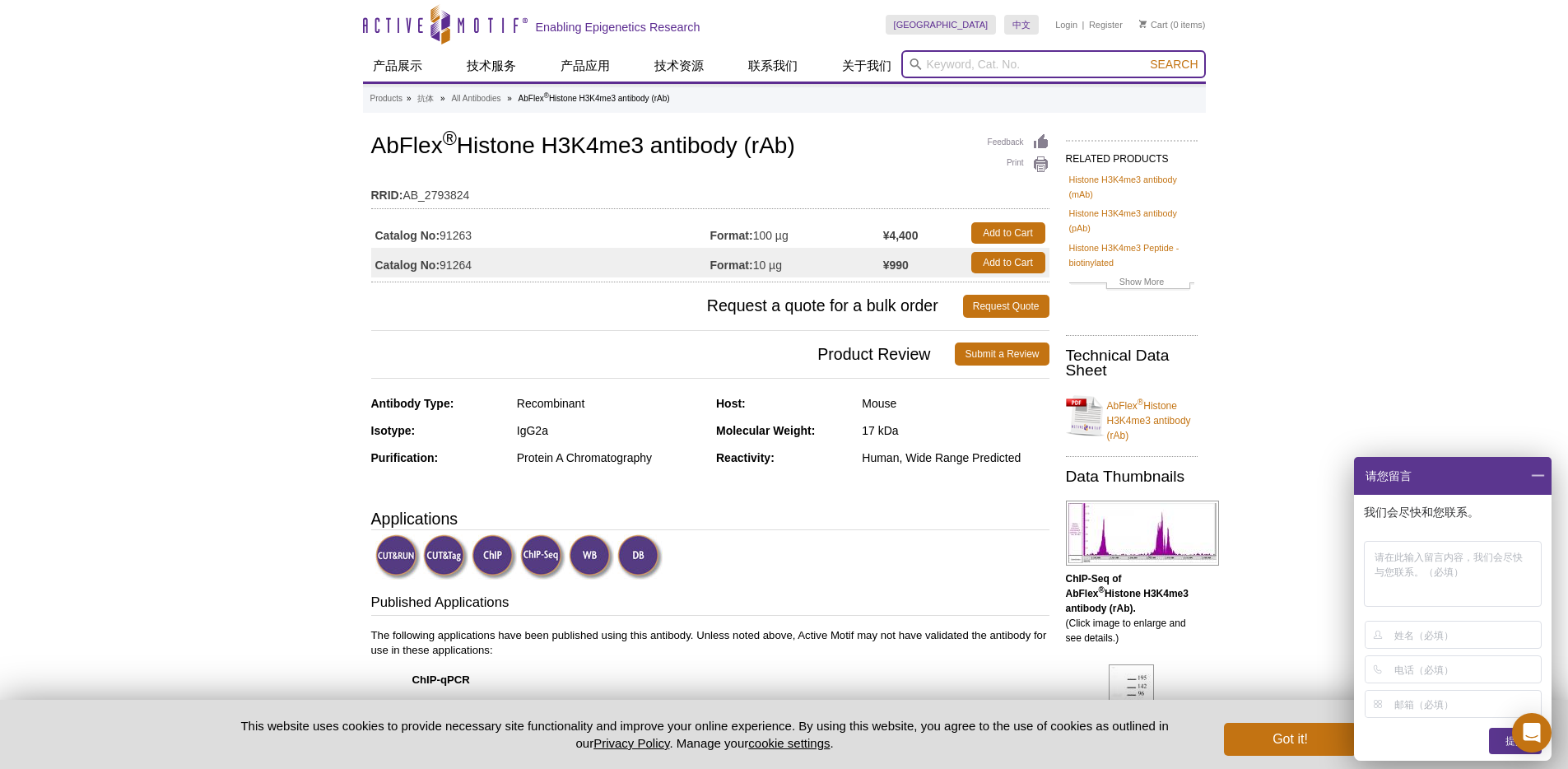
click at [1012, 70] on input "search" at bounding box center [1054, 64] width 304 height 28
type input "CTCF"
click at [1145, 57] on button "Search" at bounding box center [1174, 64] width 57 height 15
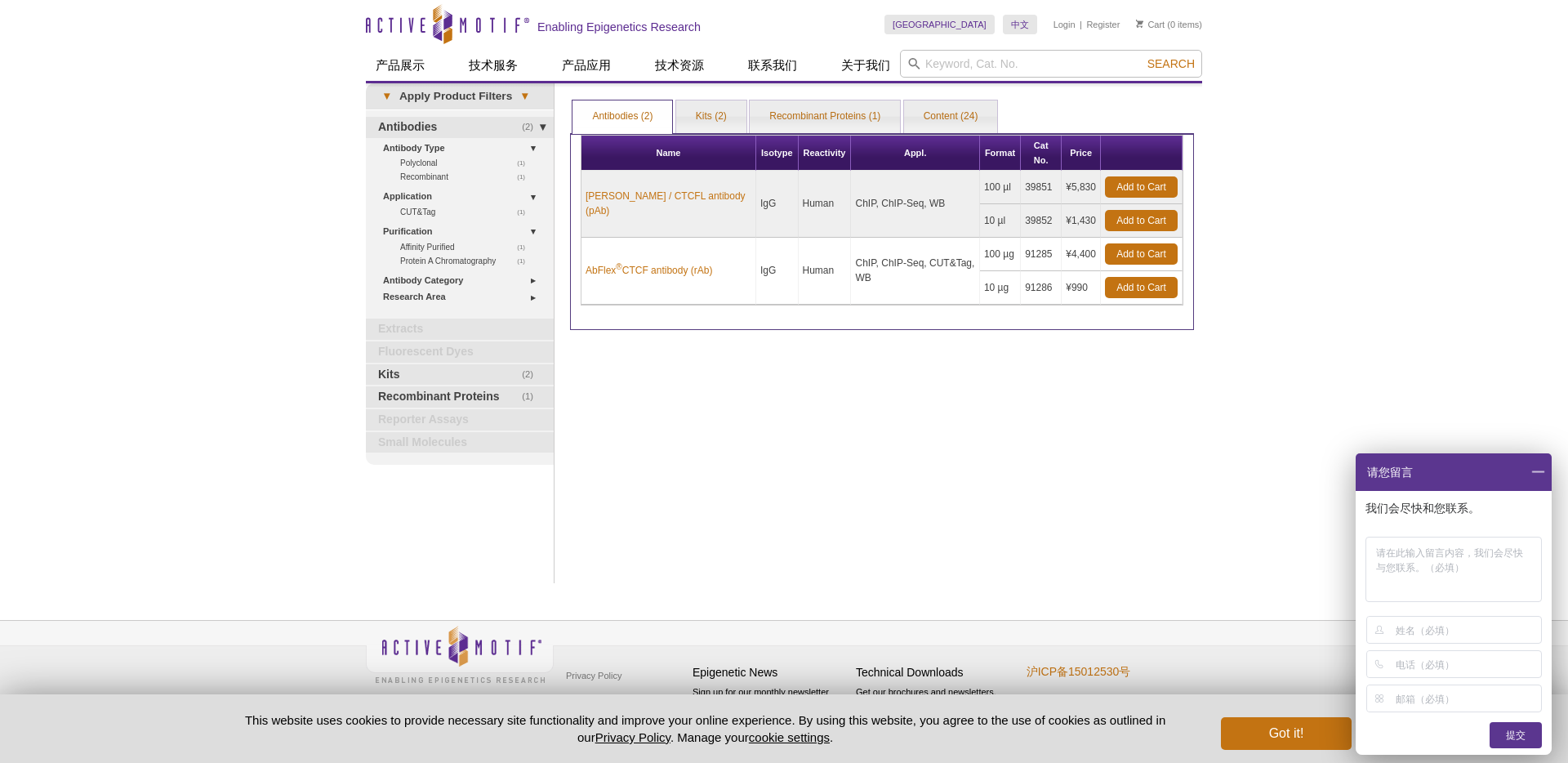
click at [810, 357] on div "Print Results Antibodies (2) Kits (2) Recombinant Proteins (1) Content (24) Ant…" at bounding box center [882, 334] width 640 height 500
click at [677, 263] on link "AbFlex ® CTCF antibody (rAb)" at bounding box center [649, 271] width 126 height 15
